Goal: Task Accomplishment & Management: Manage account settings

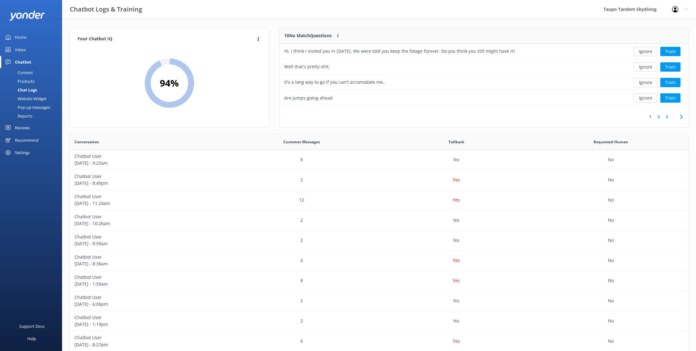
scroll to position [218, 619]
click at [47, 107] on div "Pop-up messages" at bounding box center [27, 107] width 47 height 9
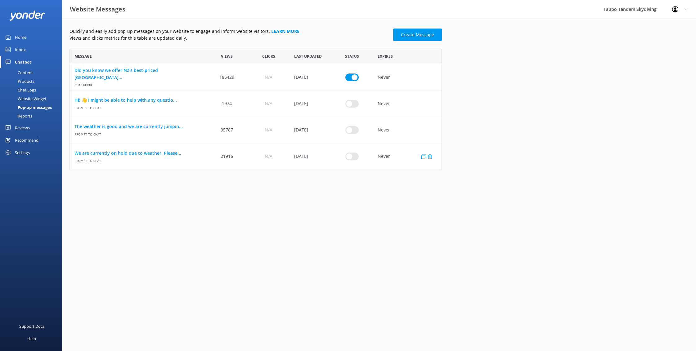
click at [351, 81] on input "row" at bounding box center [351, 77] width 13 height 8
checkbox input "true"
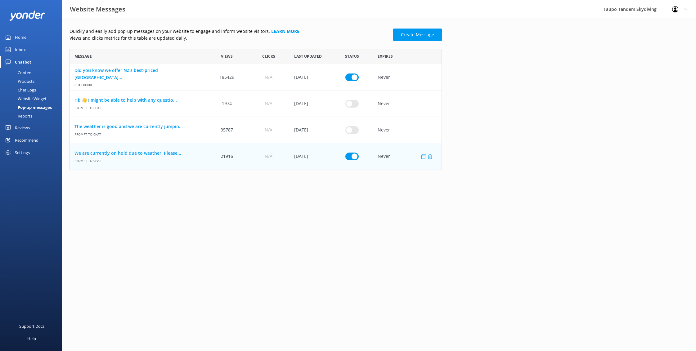
click at [172, 151] on link "We are currently on hold due to weather. Please..." at bounding box center [137, 153] width 127 height 7
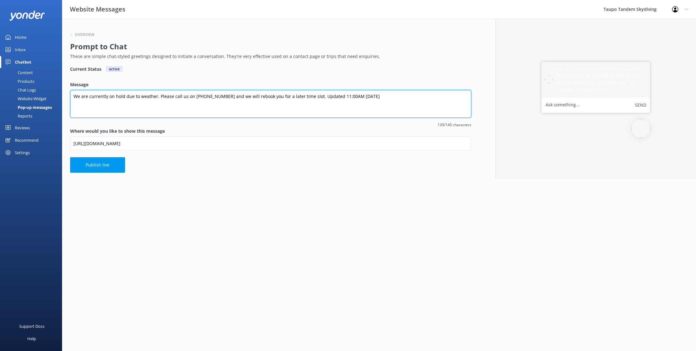
click at [344, 96] on textarea "We are currently on hold due to weather. Please call us on [PHONE_NUMBER] and w…" at bounding box center [270, 104] width 401 height 28
click at [337, 97] on textarea "We are currently on hold due to weather. Please call us on [PHONE_NUMBER] and w…" at bounding box center [270, 104] width 401 height 28
type textarea "We are currently on hold due to weather. Please call us on [PHONE_NUMBER] and w…"
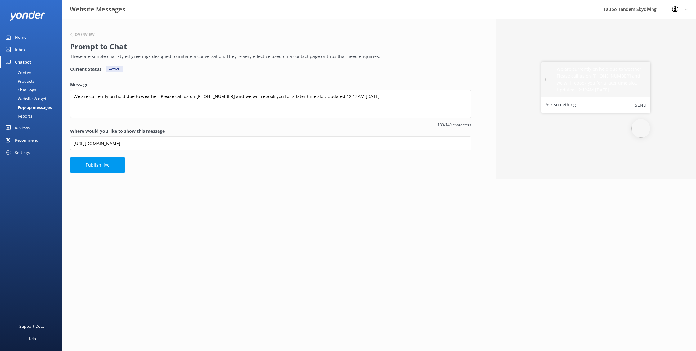
click at [395, 177] on div "Overview Prompt to Chat These are simple chat-styled greetings designed to init…" at bounding box center [270, 99] width 417 height 160
click at [111, 162] on button "Publish live" at bounding box center [97, 165] width 55 height 16
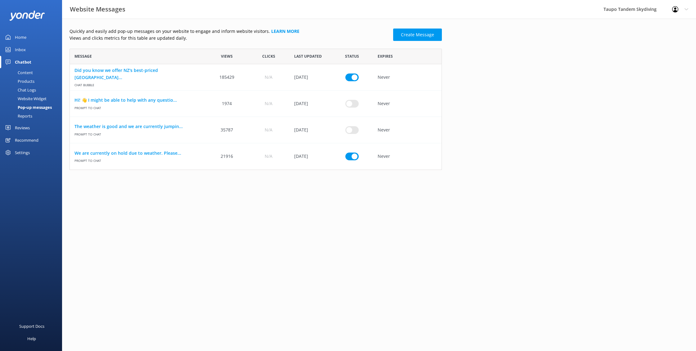
scroll to position [121, 372]
